Goal: Information Seeking & Learning: Check status

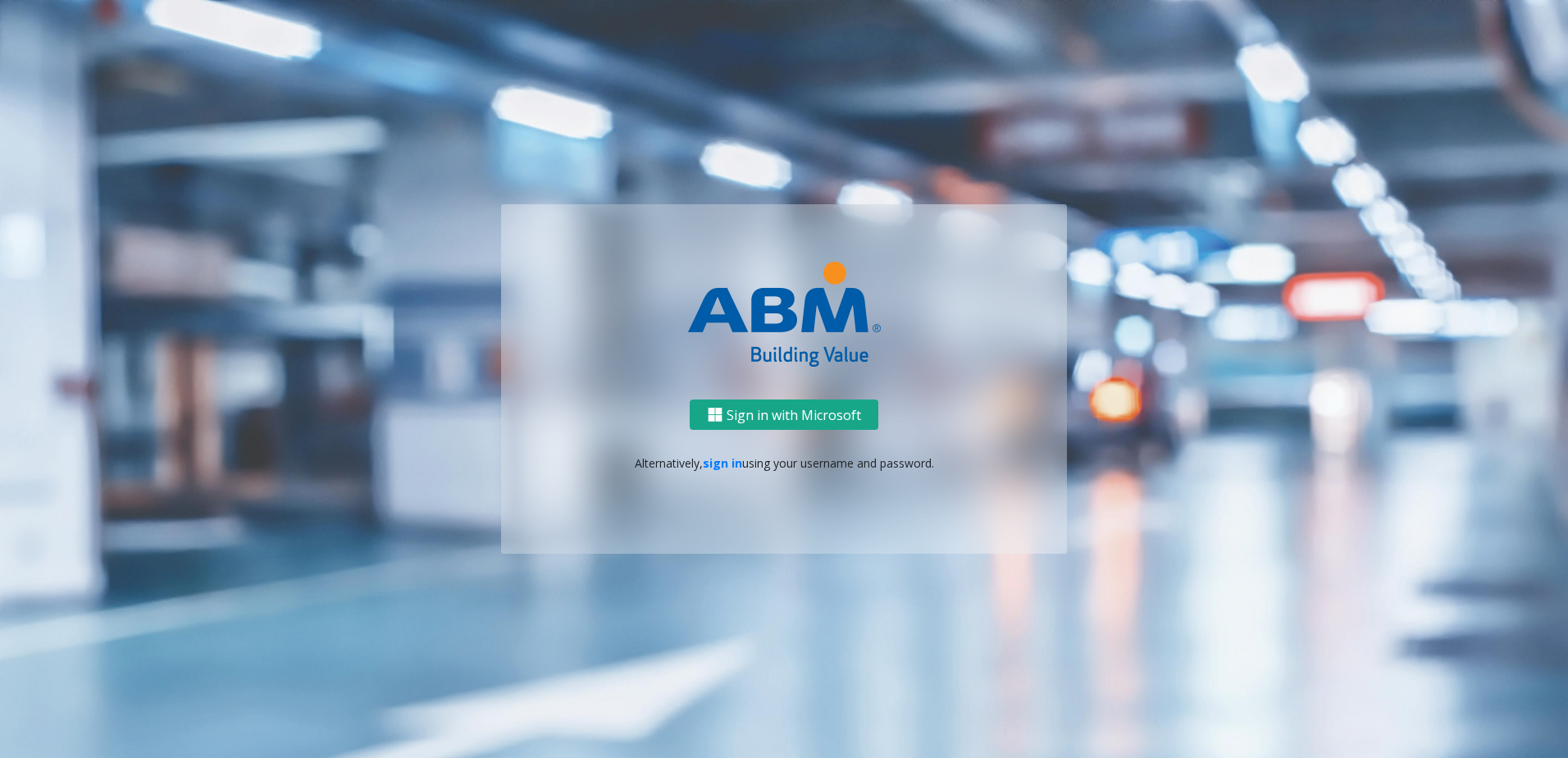
click at [782, 412] on button "Sign in with Microsoft" at bounding box center [784, 414] width 189 height 30
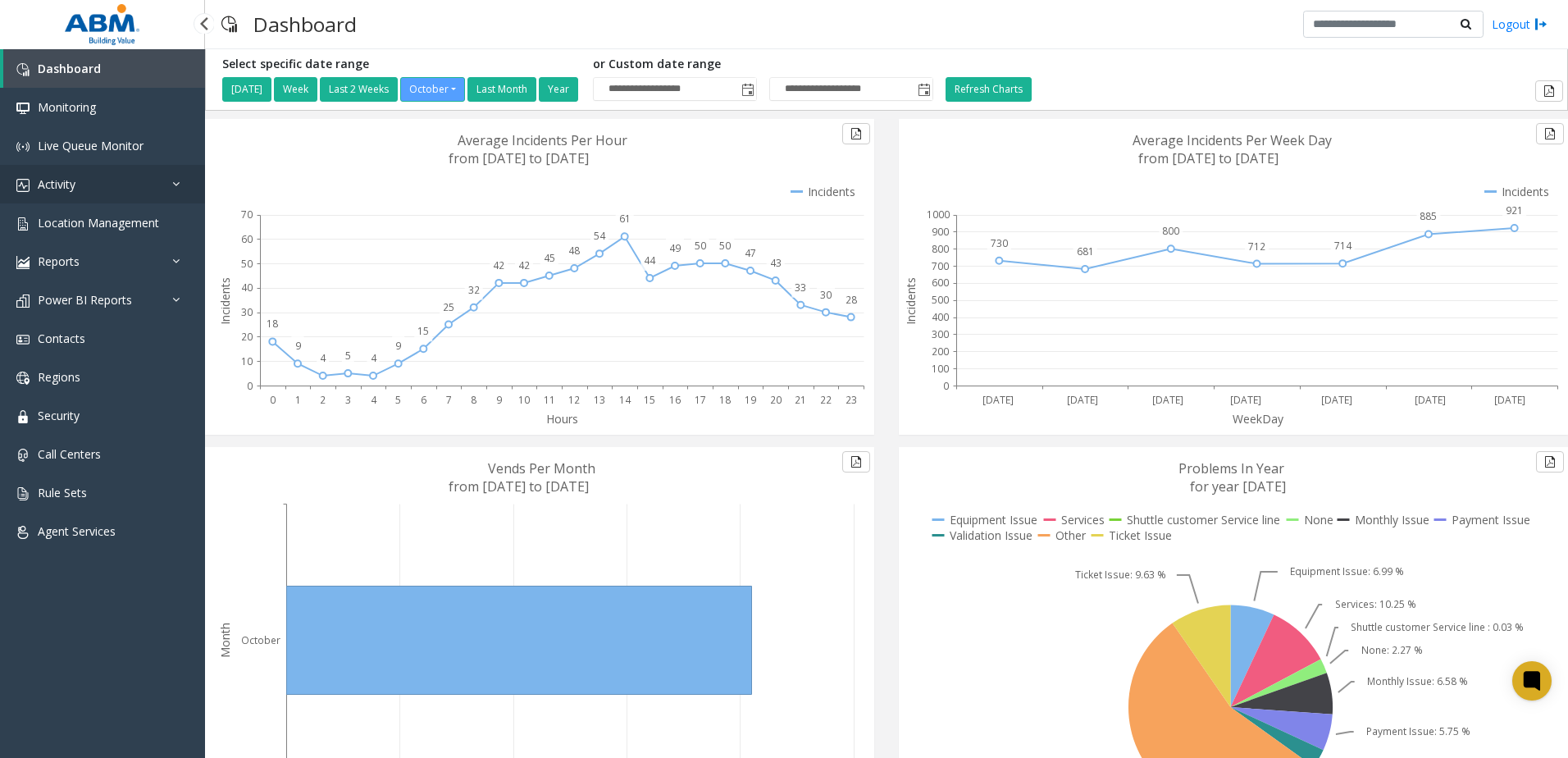
click at [78, 184] on link "Activity" at bounding box center [103, 184] width 205 height 39
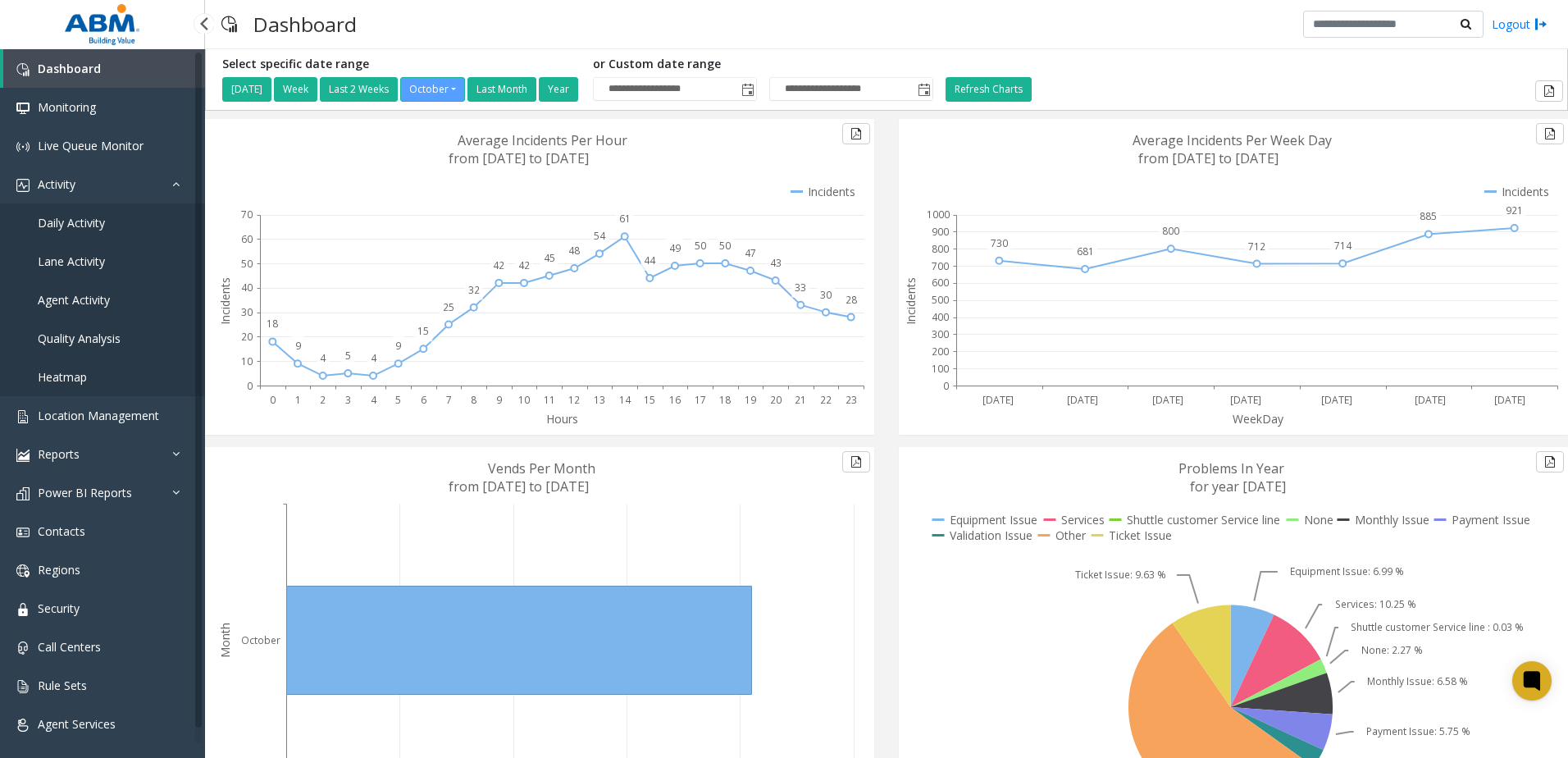
click at [89, 296] on span "Agent Activity" at bounding box center [74, 300] width 73 height 16
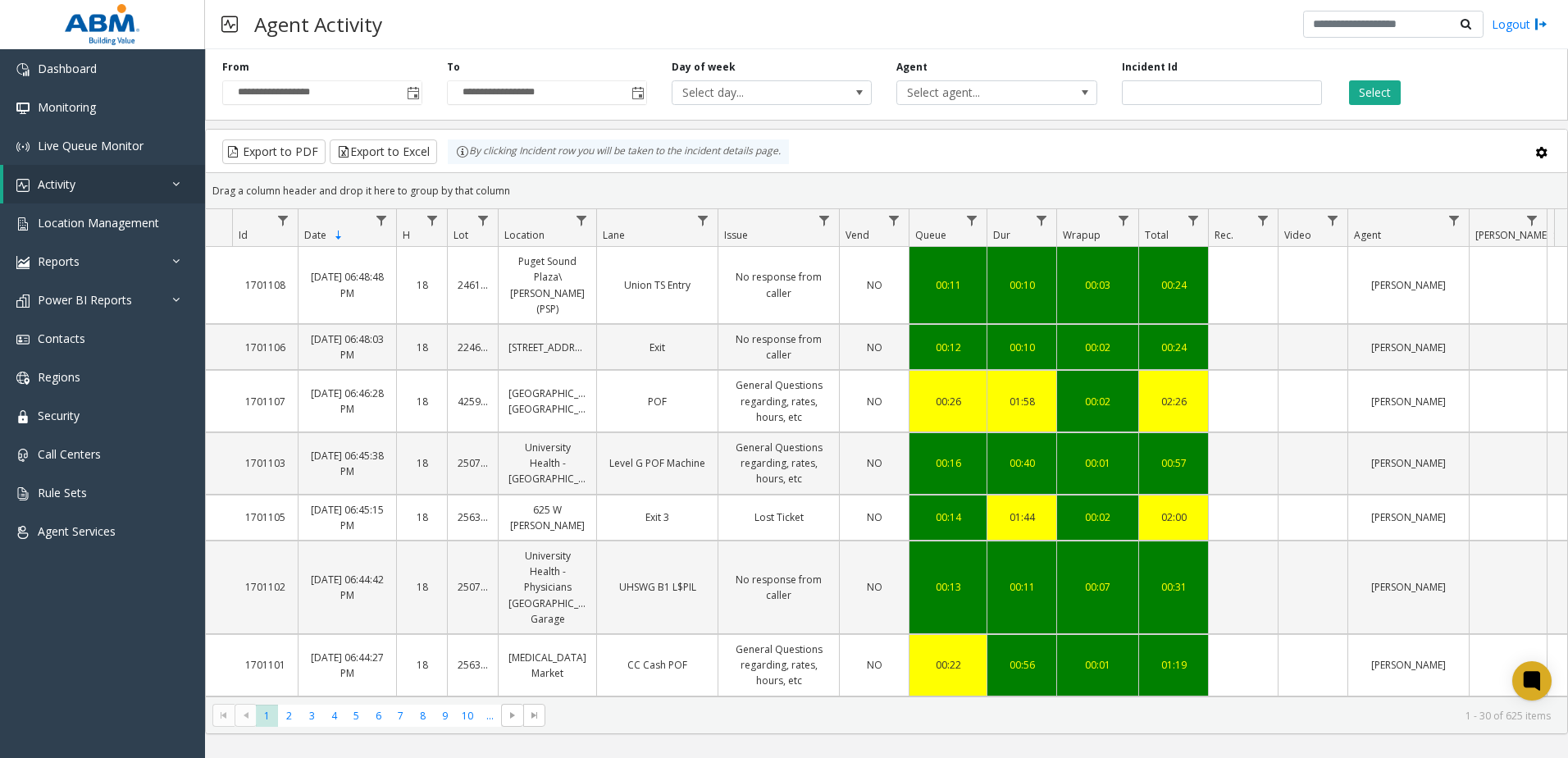
click at [1282, 51] on div "**********" at bounding box center [887, 81] width 1363 height 78
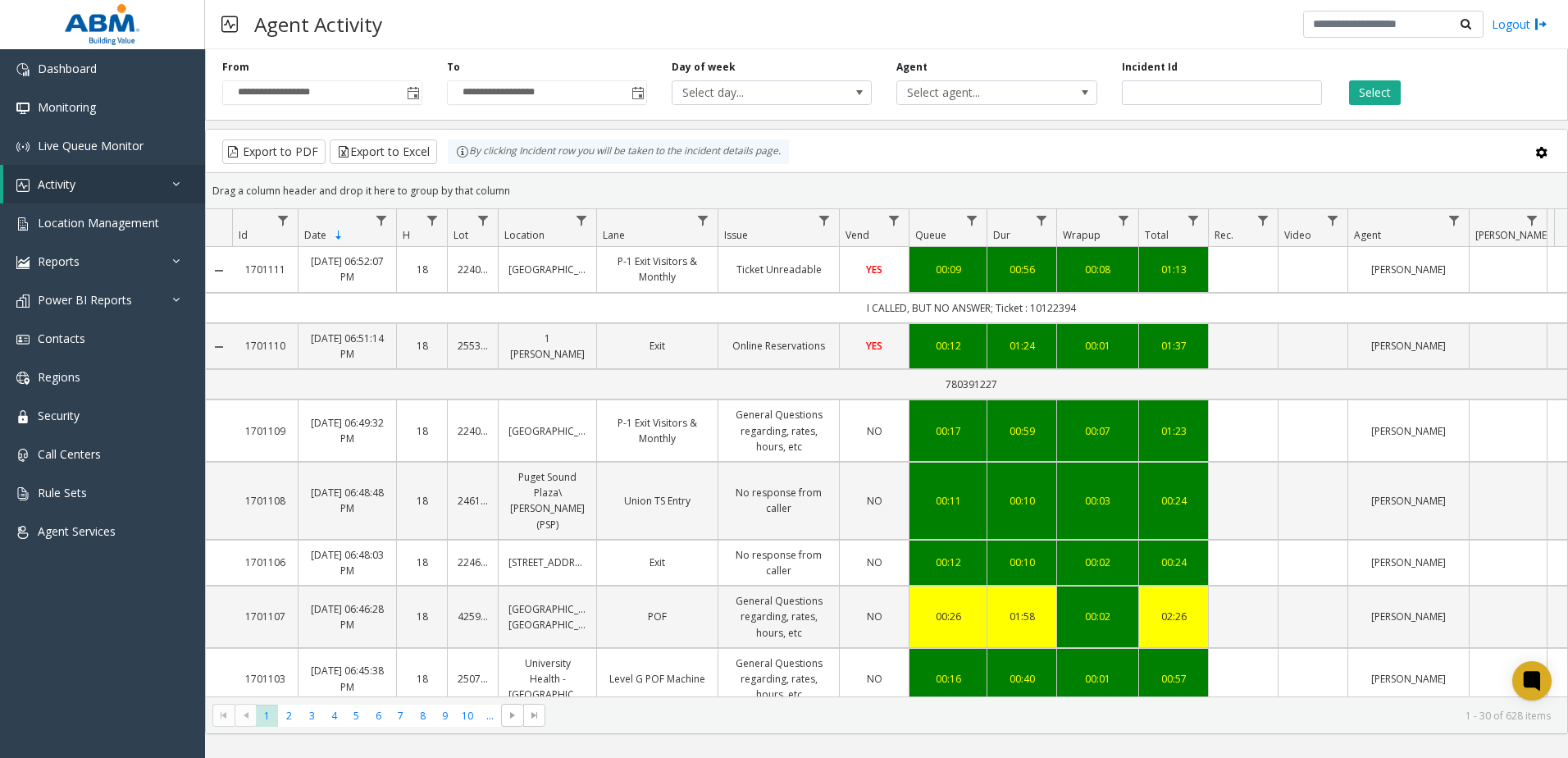
click at [442, 39] on div "Agent Activity Logout" at bounding box center [887, 25] width 1363 height 50
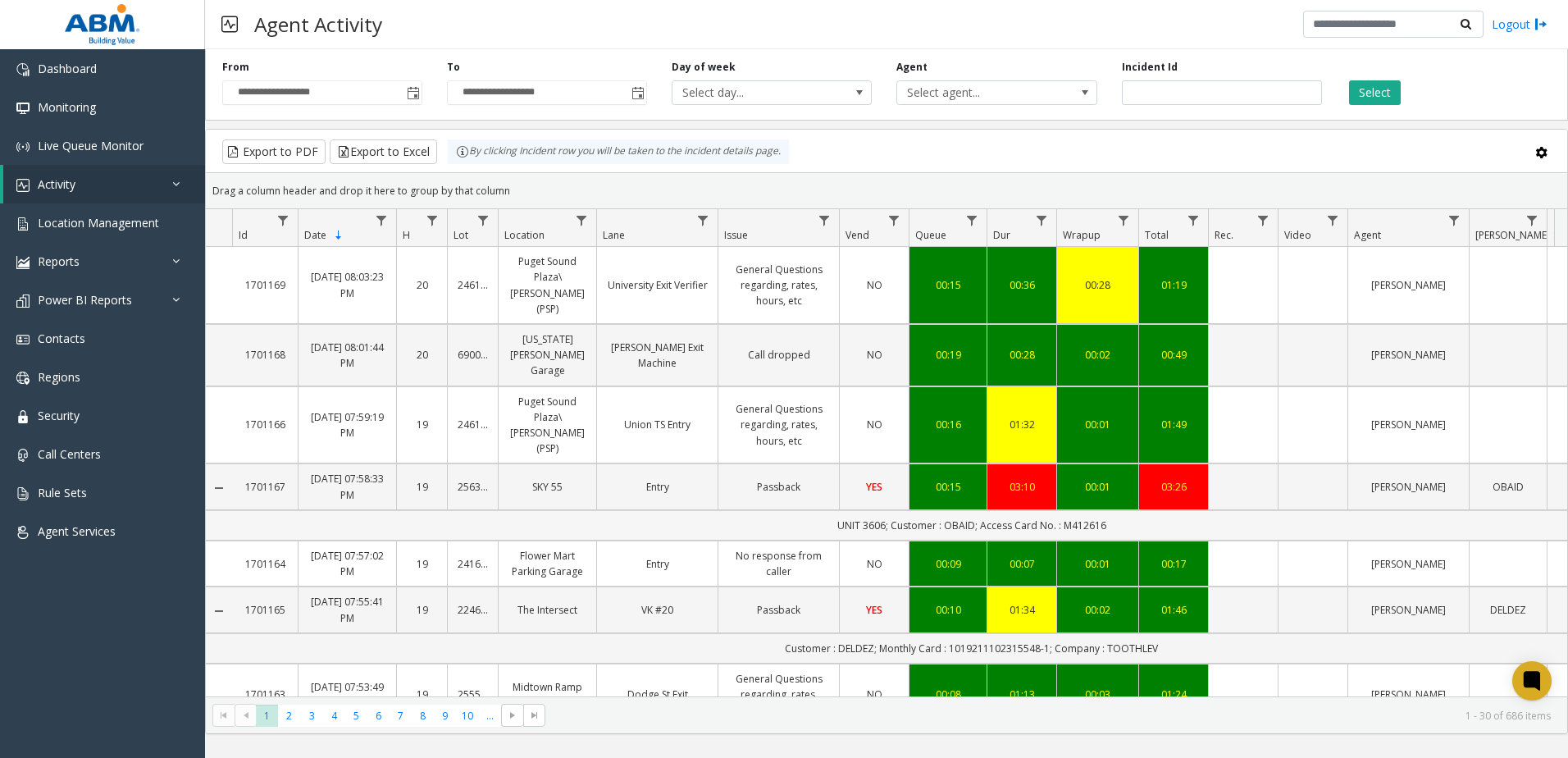
click at [721, 510] on td "UNIT 3606; Customer : OBAID; Access Card No. : M412616" at bounding box center [971, 525] width 1479 height 30
